Goal: Transaction & Acquisition: Download file/media

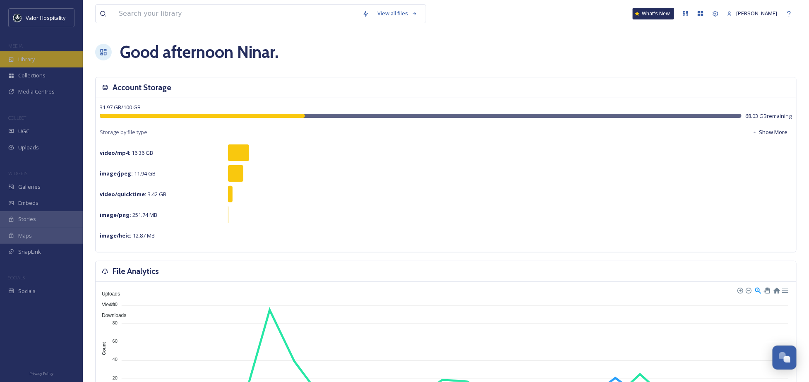
click at [46, 59] on div "Library" at bounding box center [41, 59] width 83 height 16
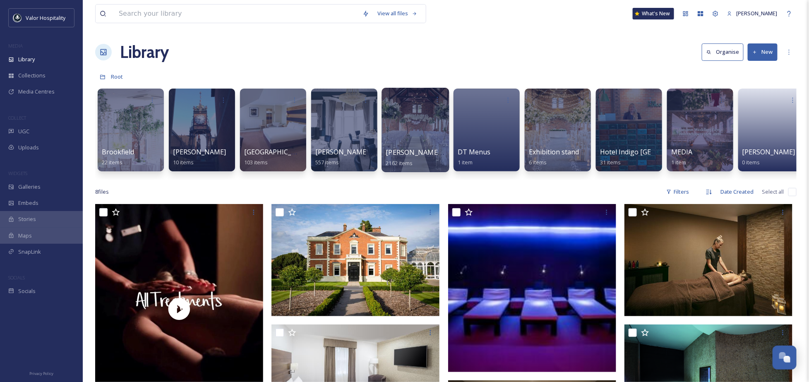
click at [428, 147] on div "[PERSON_NAME] Weddings 2162 items" at bounding box center [415, 157] width 59 height 21
click at [418, 152] on span "[PERSON_NAME] Weddings" at bounding box center [429, 152] width 87 height 9
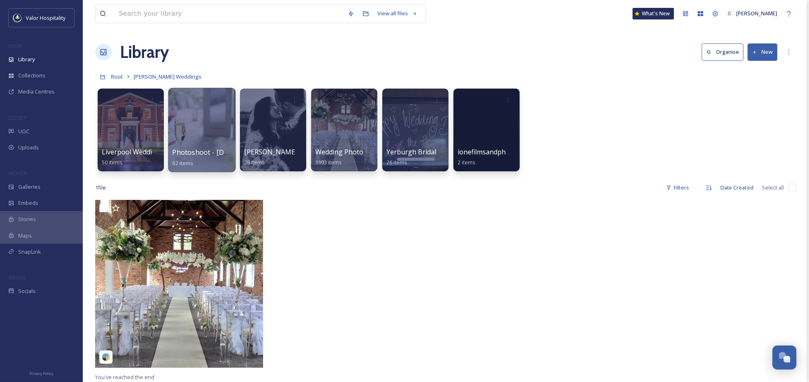
click at [199, 144] on div at bounding box center [201, 130] width 67 height 84
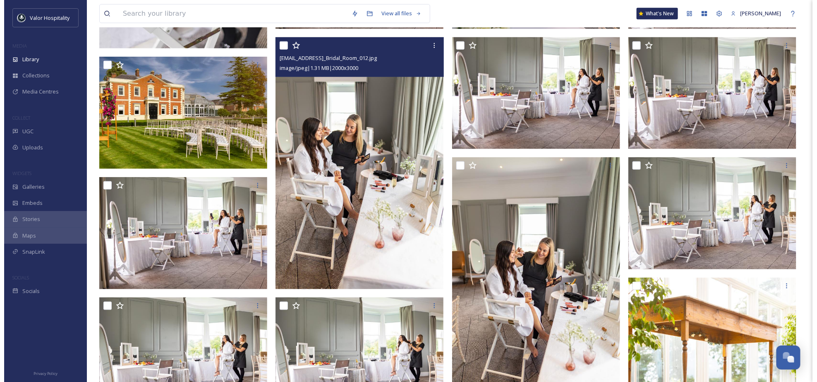
scroll to position [276, 0]
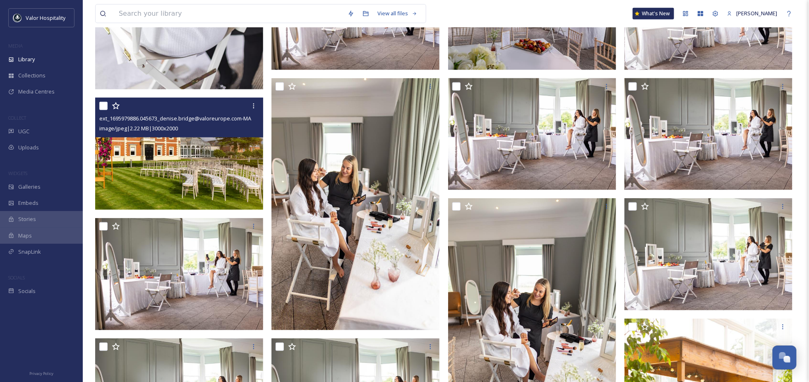
click at [158, 156] on img at bounding box center [179, 154] width 168 height 112
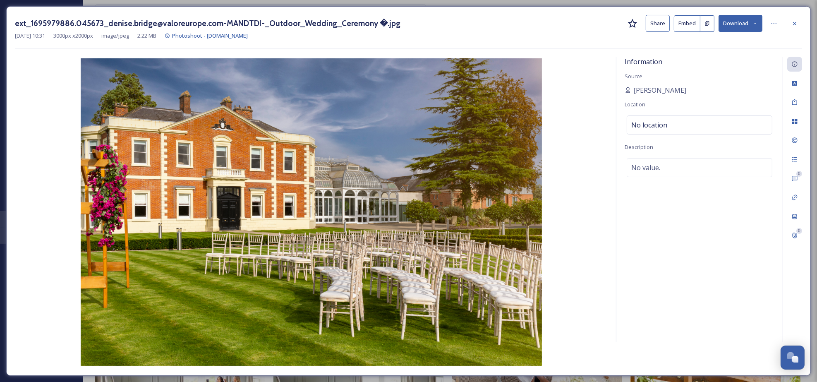
click at [731, 24] on button "Download" at bounding box center [741, 23] width 44 height 17
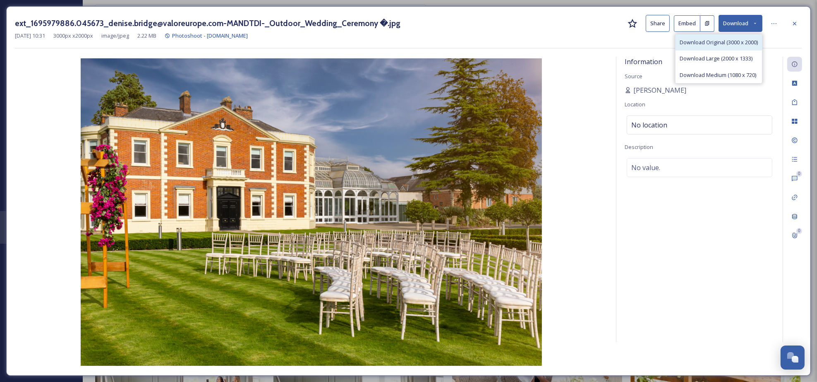
click at [733, 44] on span "Download Original (3000 x 2000)" at bounding box center [719, 42] width 78 height 8
